Goal: Check status: Check status

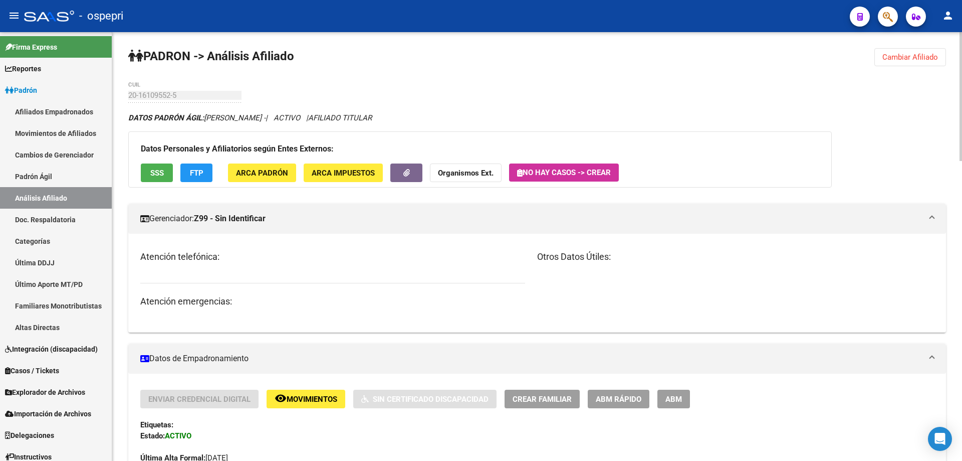
click at [934, 55] on span "Cambiar Afiliado" at bounding box center [911, 57] width 56 height 9
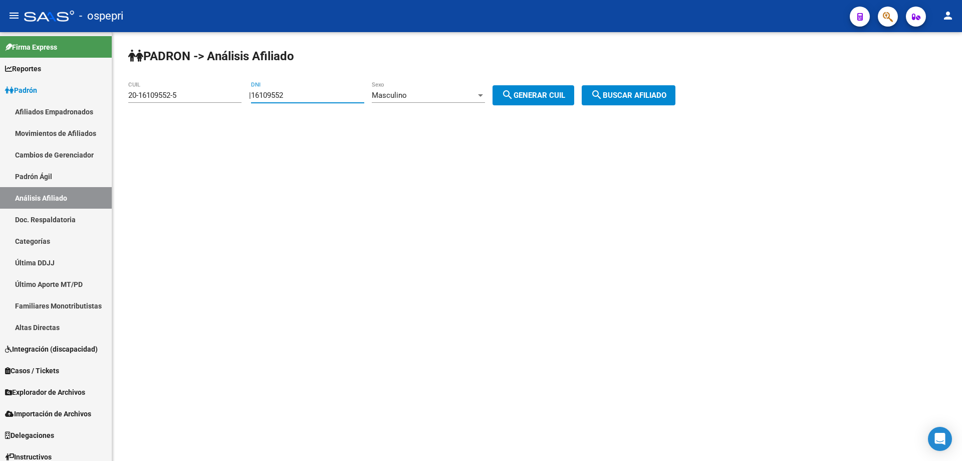
click at [276, 98] on input "16109552" at bounding box center [307, 95] width 113 height 9
paste input "22538089"
type input "22538089"
drag, startPoint x: 557, startPoint y: 96, endPoint x: 564, endPoint y: 95, distance: 7.0
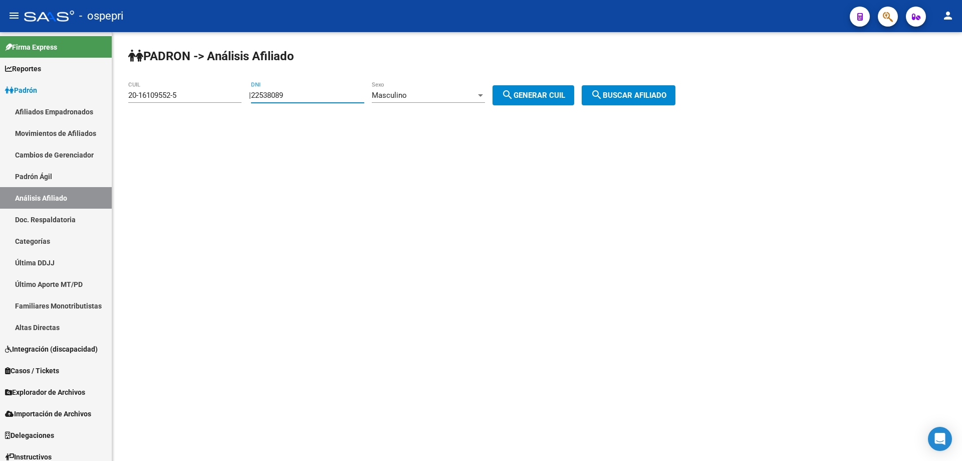
click at [558, 95] on span "search Generar CUIL" at bounding box center [534, 95] width 64 height 9
type input "23-22538089-9"
click at [621, 96] on span "search Buscar afiliado" at bounding box center [629, 95] width 76 height 9
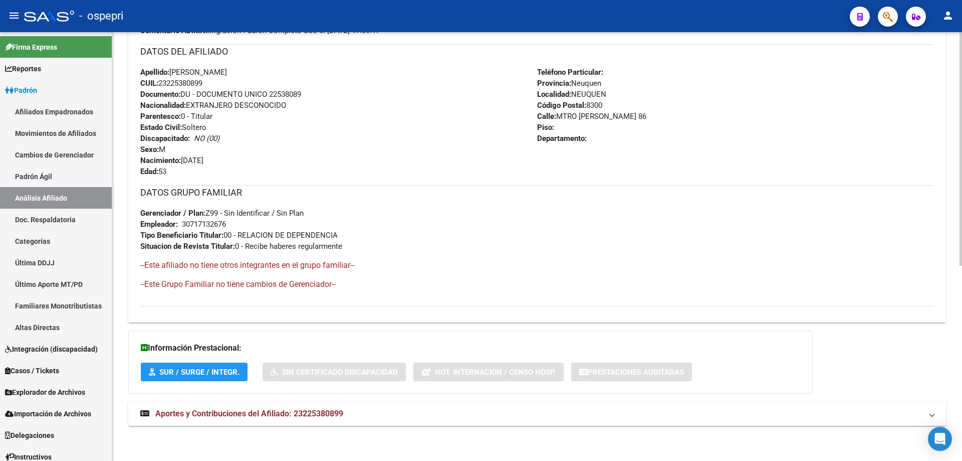
click at [318, 409] on span "Aportes y Contribuciones del Afiliado: 23225380899" at bounding box center [249, 413] width 188 height 10
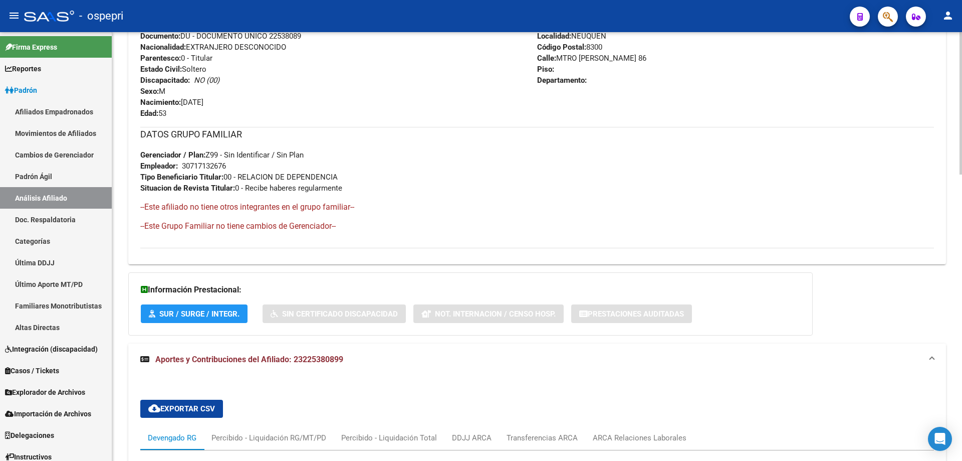
scroll to position [668, 0]
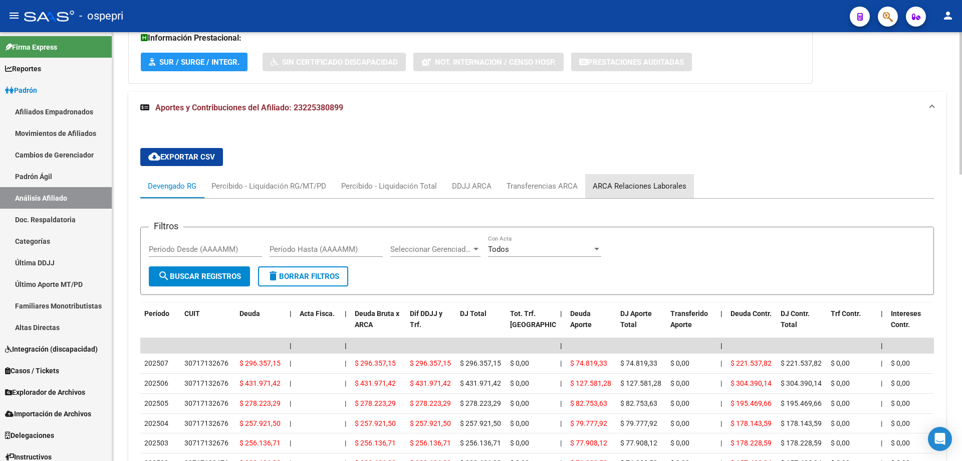
click at [646, 187] on div "ARCA Relaciones Laborales" at bounding box center [640, 185] width 94 height 11
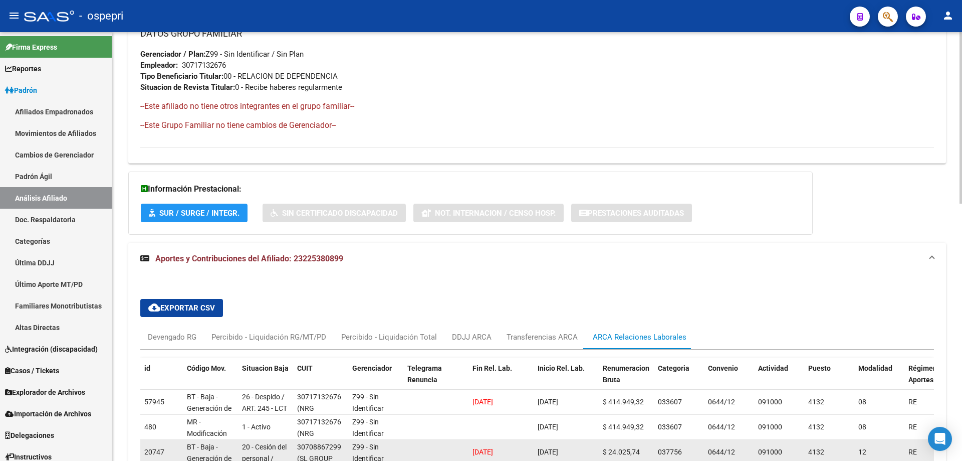
scroll to position [642, 0]
